Goal: Task Accomplishment & Management: Manage account settings

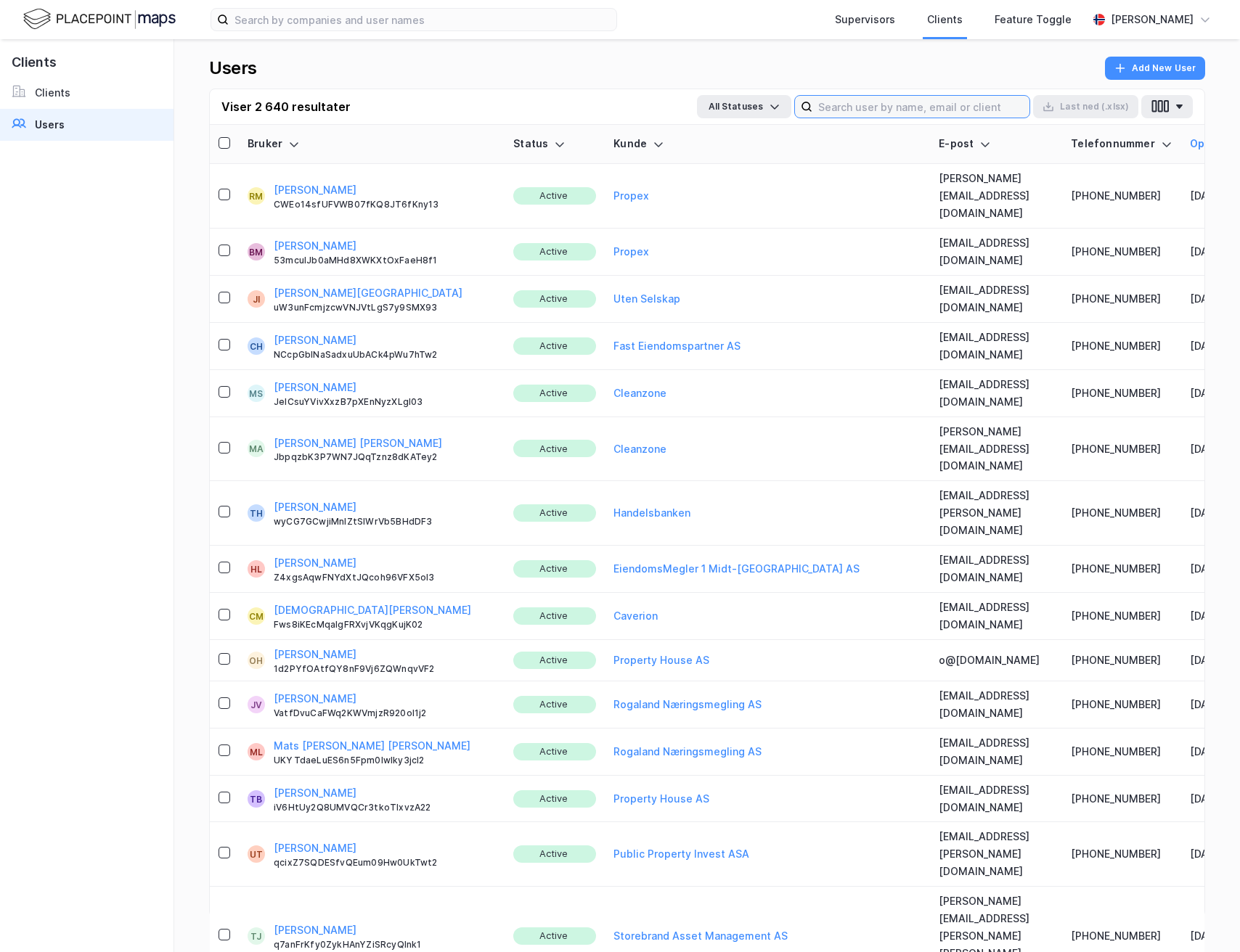
click at [853, 106] on input at bounding box center [921, 106] width 217 height 22
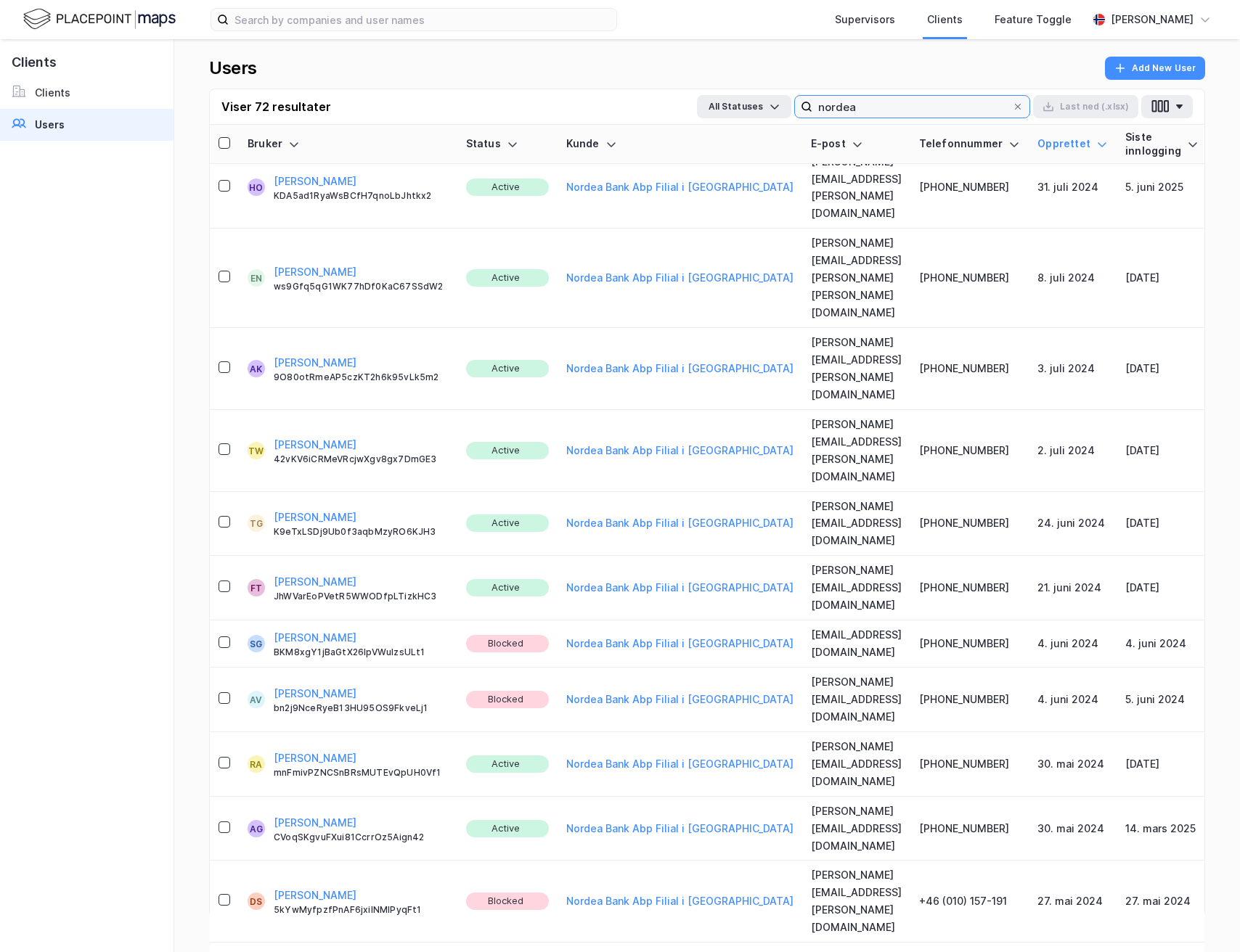
scroll to position [1993, 0]
drag, startPoint x: 865, startPoint y: 107, endPoint x: 807, endPoint y: 111, distance: 58.1
click at [807, 111] on label "nordea" at bounding box center [912, 106] width 236 height 23
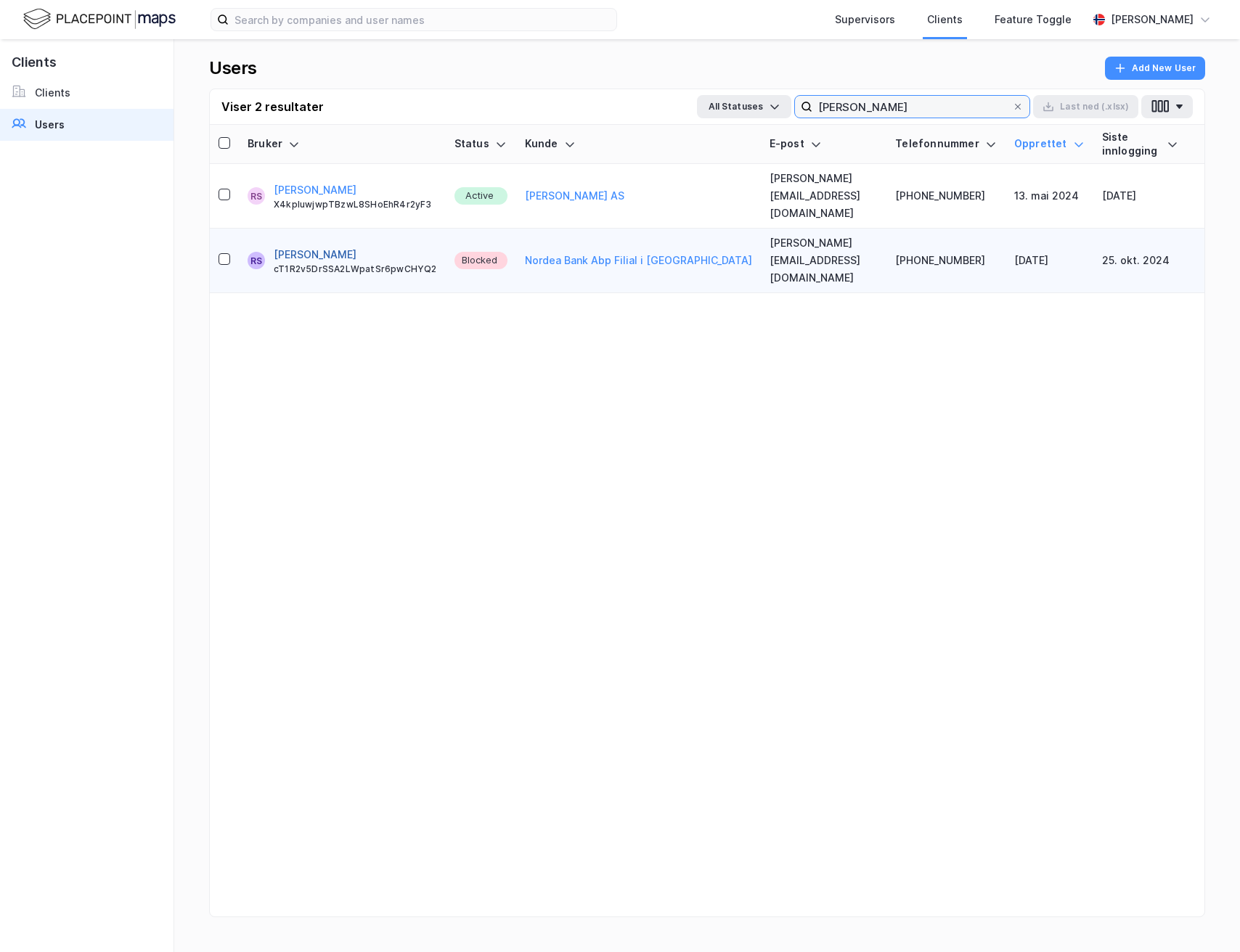
type input "[PERSON_NAME]"
click at [330, 246] on button "[PERSON_NAME]" at bounding box center [315, 254] width 82 height 18
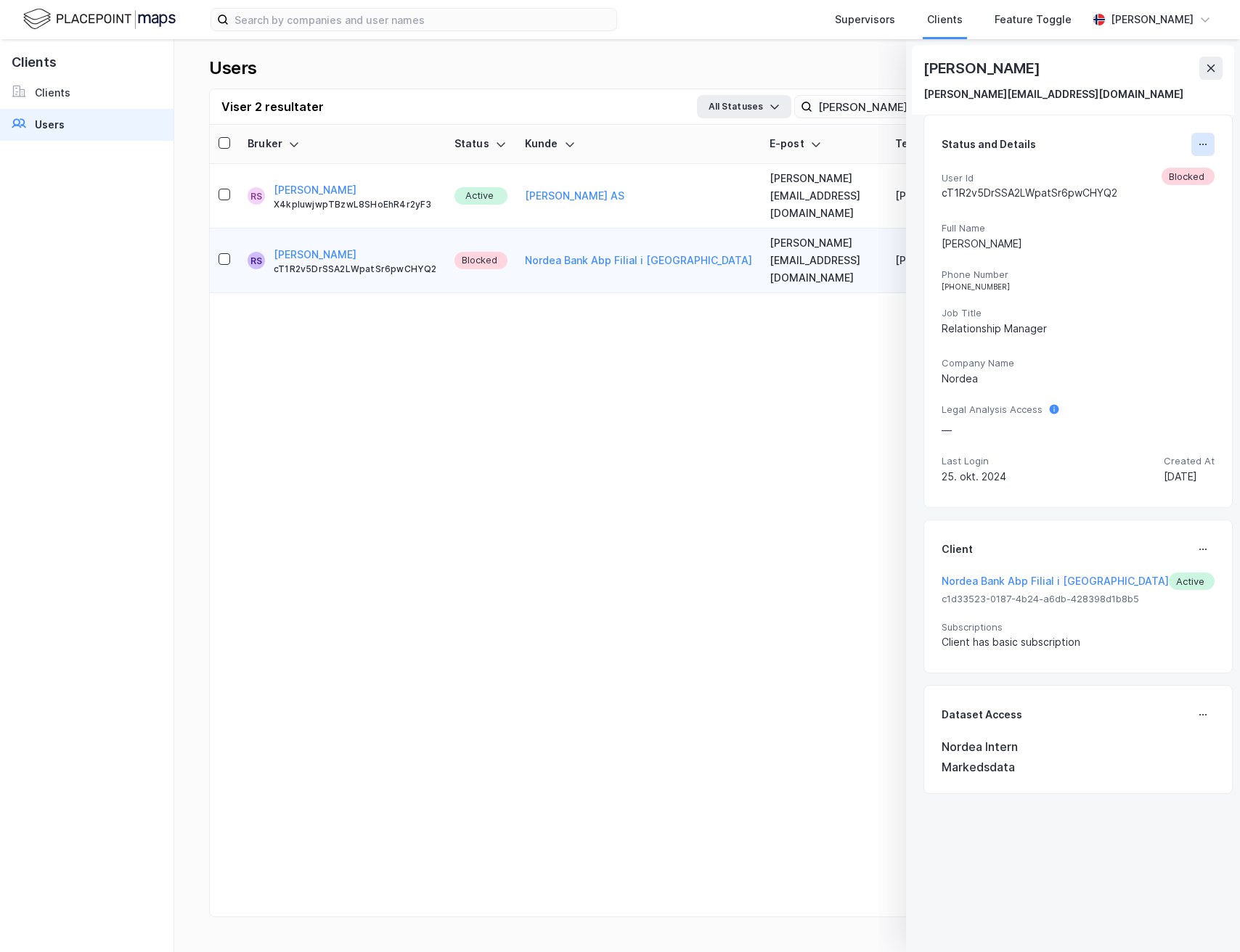
click at [1192, 149] on button at bounding box center [1203, 144] width 23 height 23
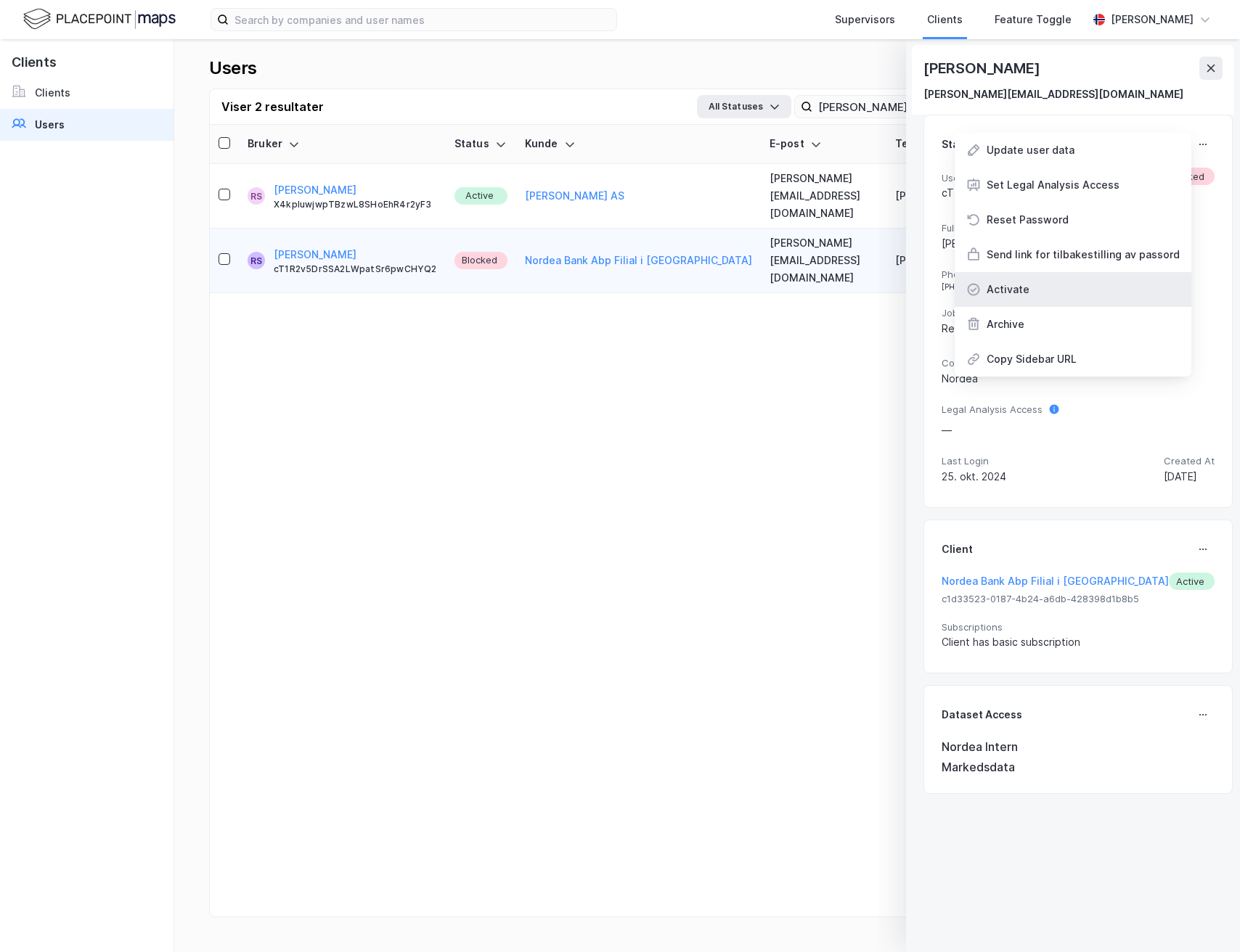
click at [1048, 296] on div "Activate" at bounding box center [1073, 290] width 237 height 35
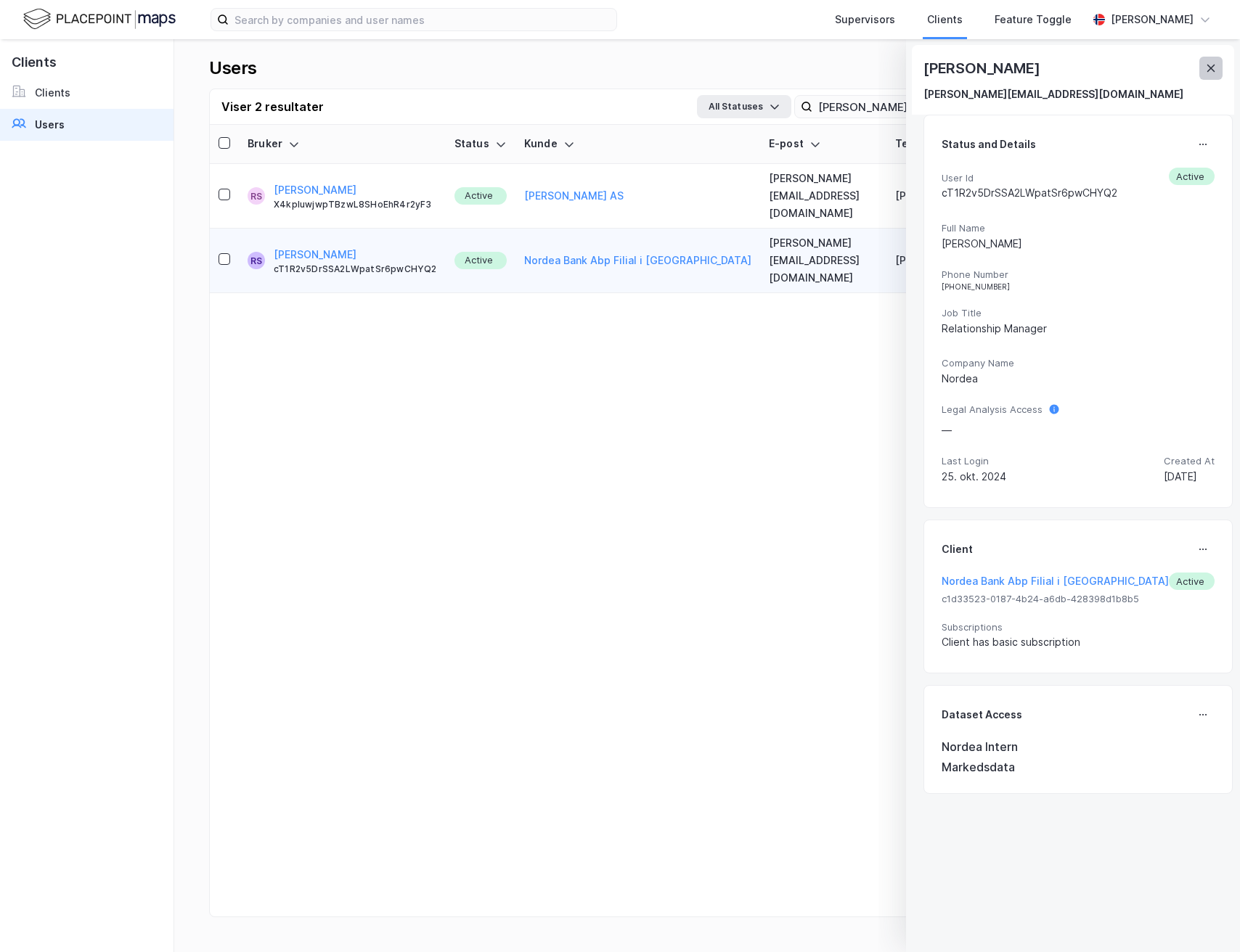
click at [1214, 69] on icon at bounding box center [1210, 68] width 11 height 11
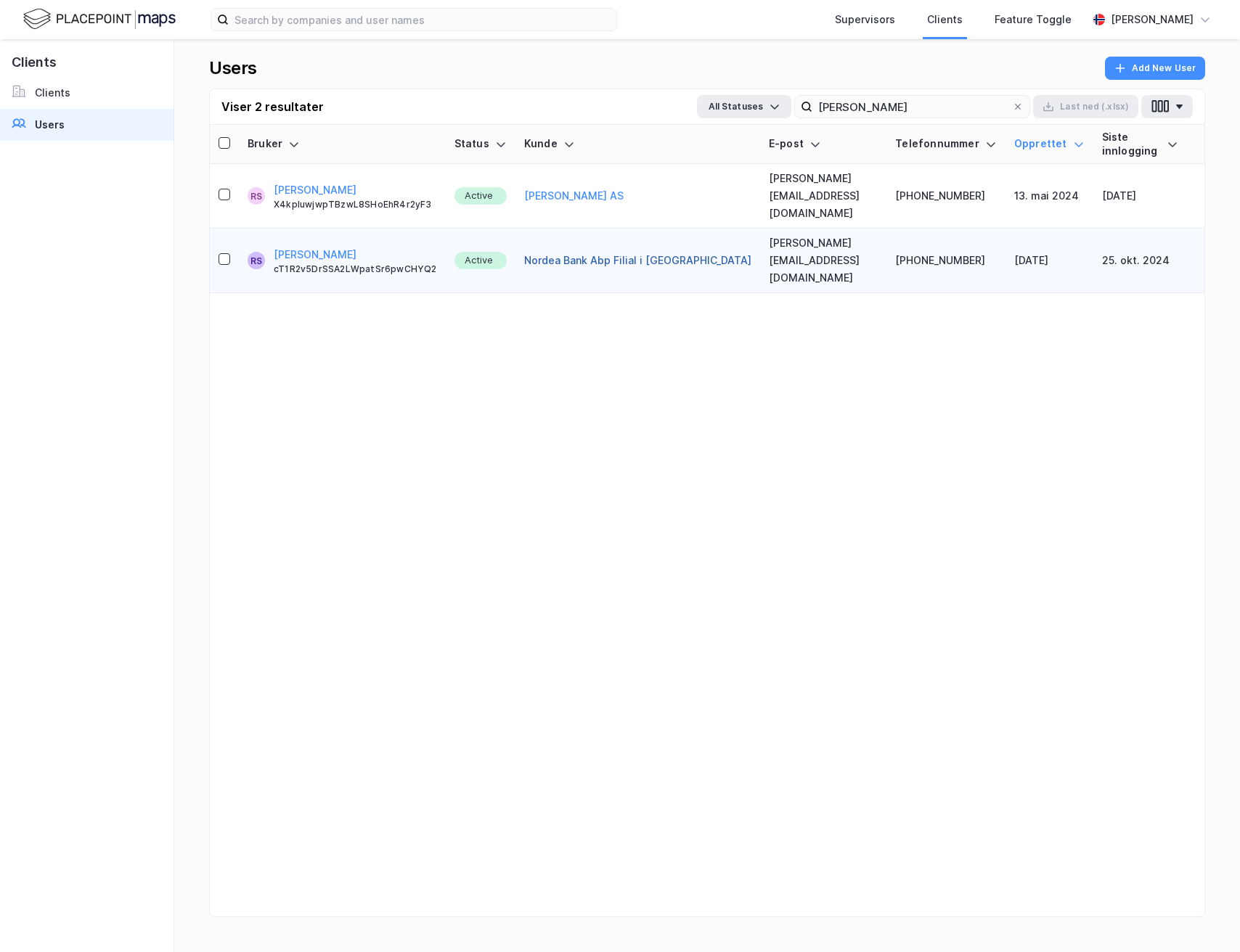
click at [563, 252] on button "Nordea Bank Abp Filial i [GEOGRAPHIC_DATA]" at bounding box center [637, 261] width 227 height 18
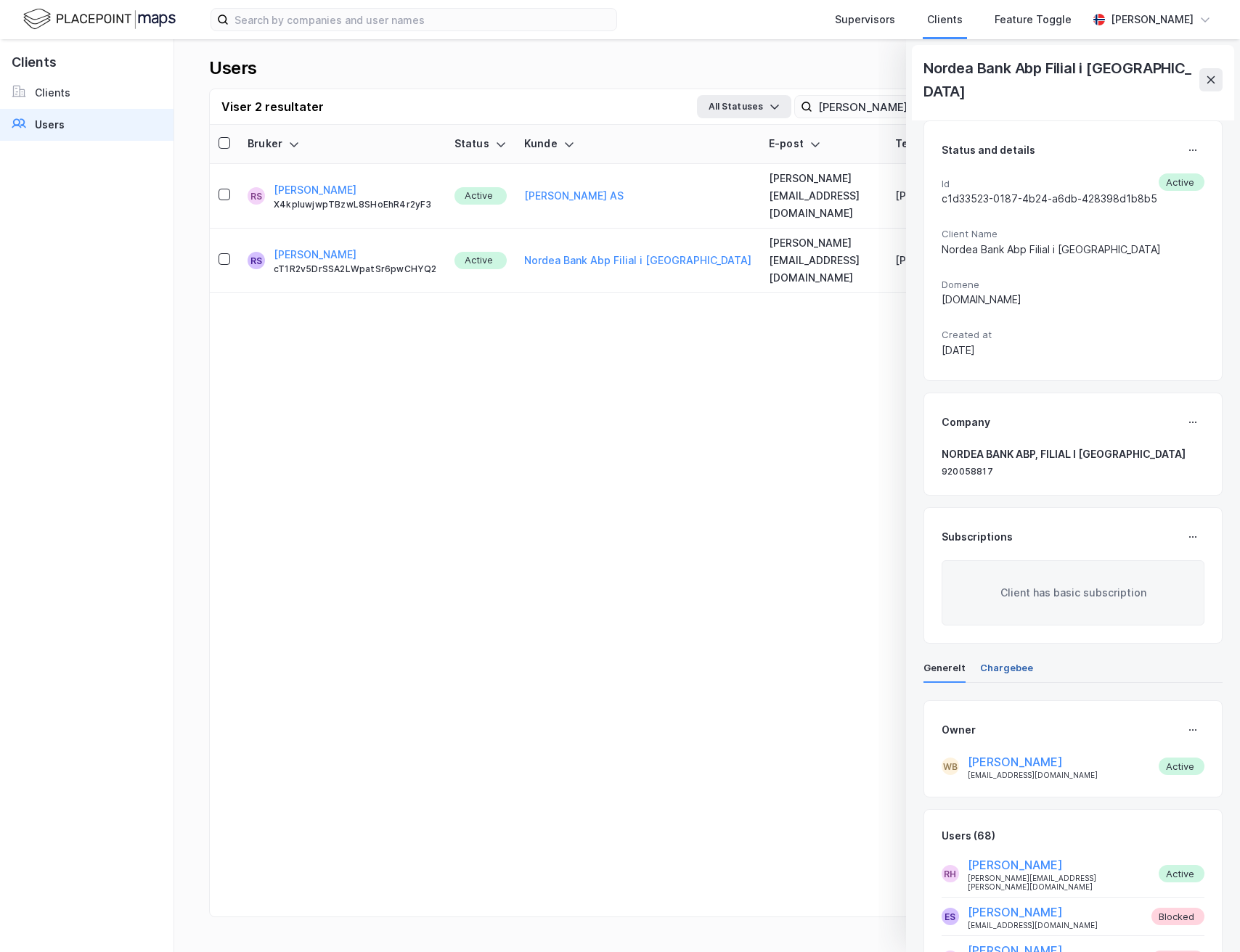
click at [1012, 662] on div "Chargebee" at bounding box center [1007, 672] width 53 height 21
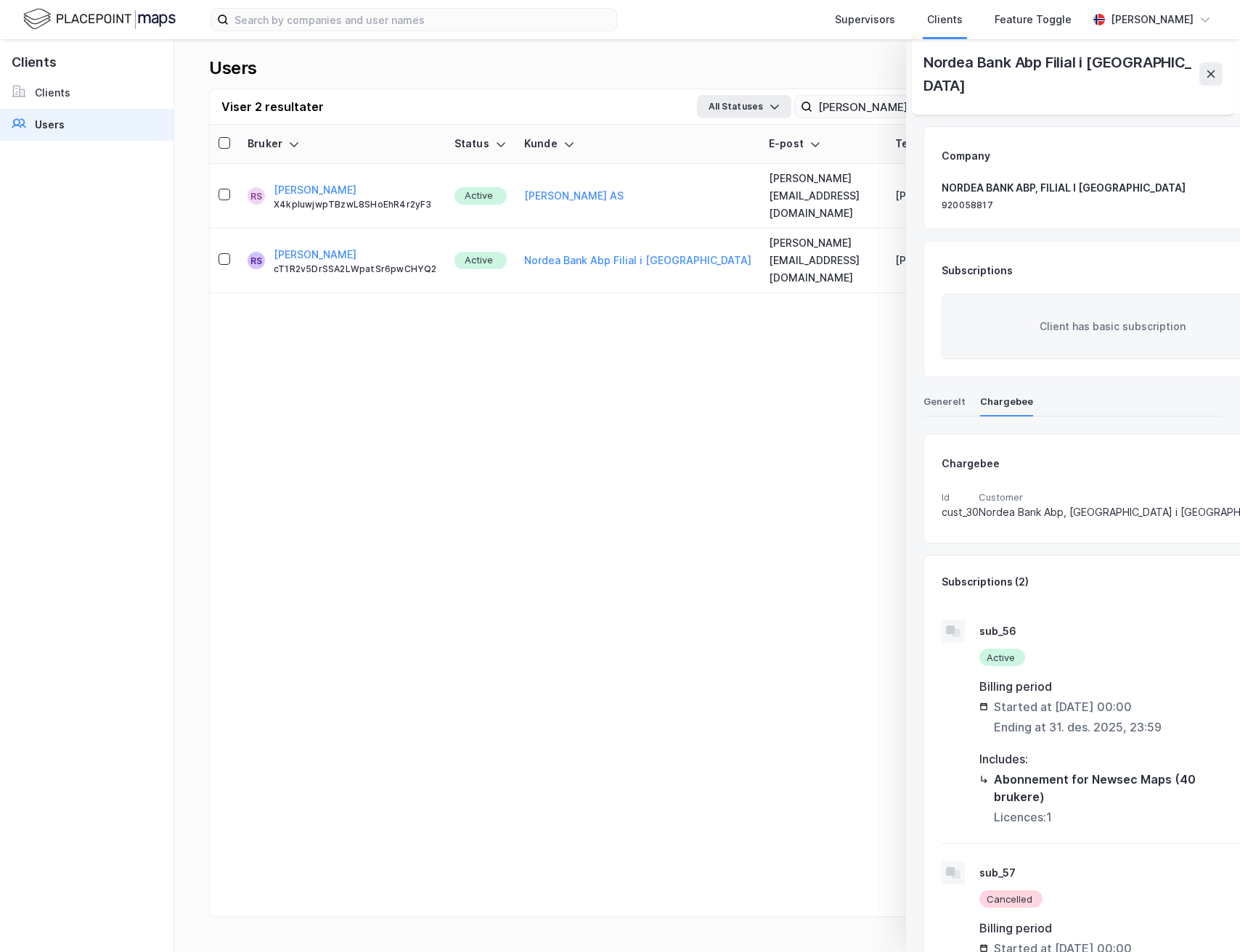
scroll to position [264, 0]
click at [1210, 70] on icon at bounding box center [1211, 74] width 8 height 7
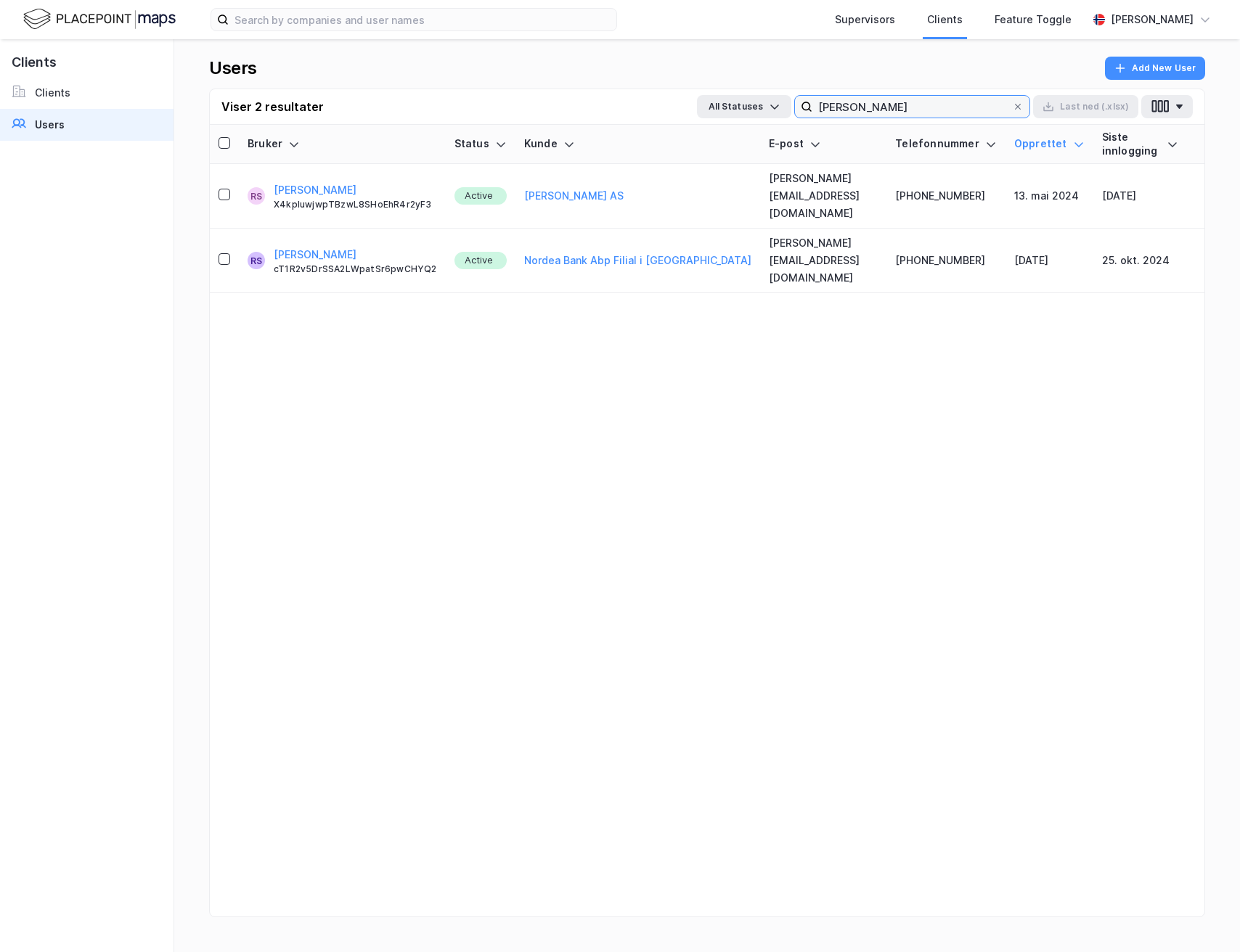
drag, startPoint x: 925, startPoint y: 115, endPoint x: 798, endPoint y: 117, distance: 127.0
click at [798, 117] on div "[PERSON_NAME]" at bounding box center [912, 106] width 236 height 23
click at [1021, 107] on icon at bounding box center [1018, 107] width 9 height 9
click at [1012, 107] on input "[PERSON_NAME]" at bounding box center [913, 106] width 200 height 22
click at [955, 107] on input "[PERSON_NAME]" at bounding box center [913, 106] width 200 height 22
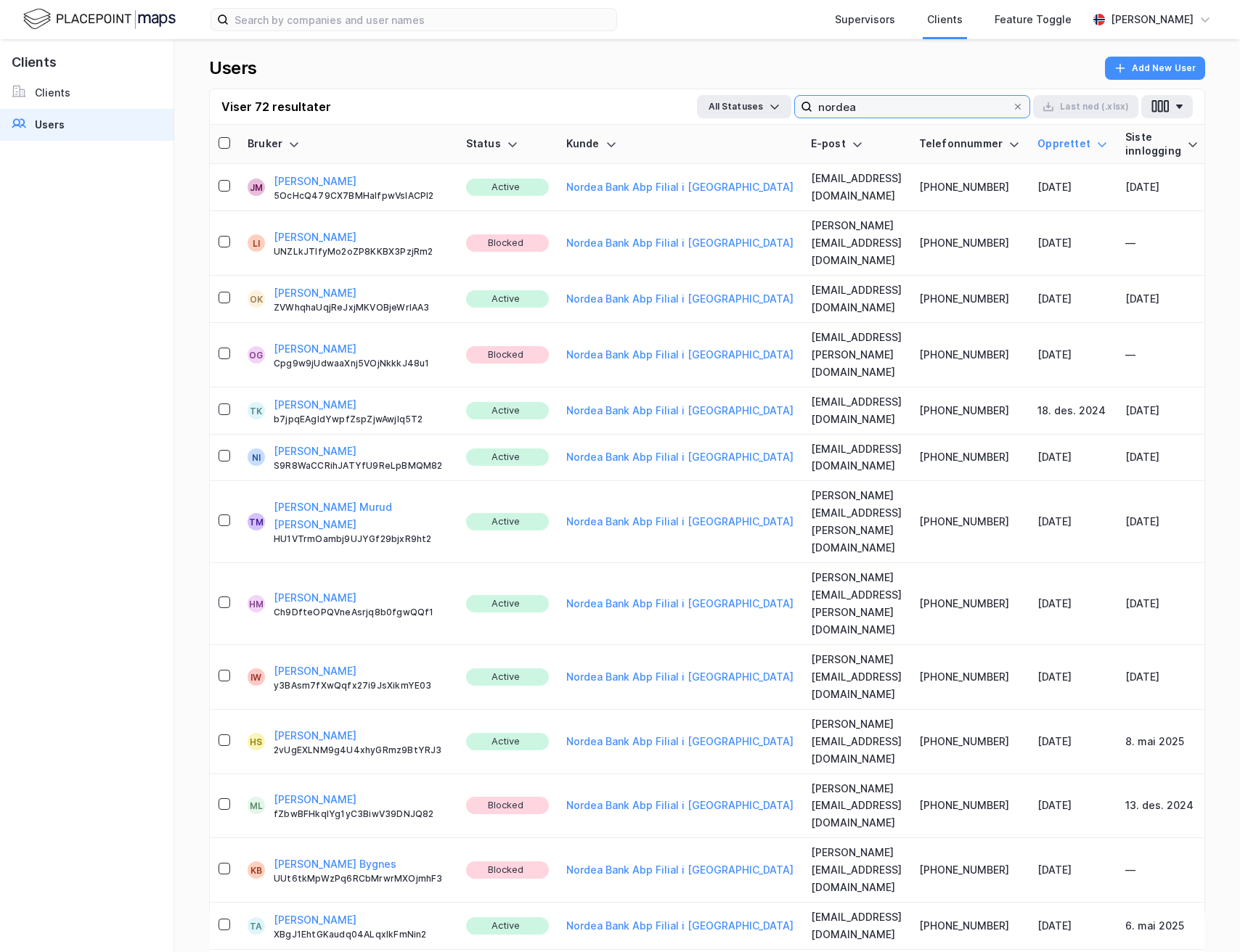
type input "nordea"
